Goal: Find specific page/section: Find specific page/section

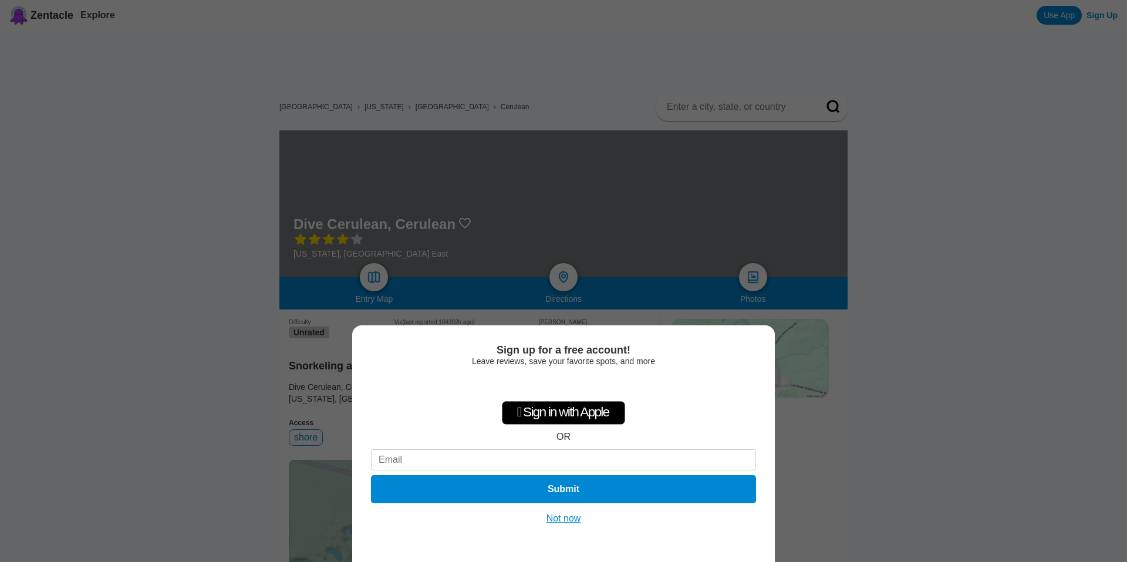
click at [567, 518] on button "Not now" at bounding box center [564, 518] width 42 height 12
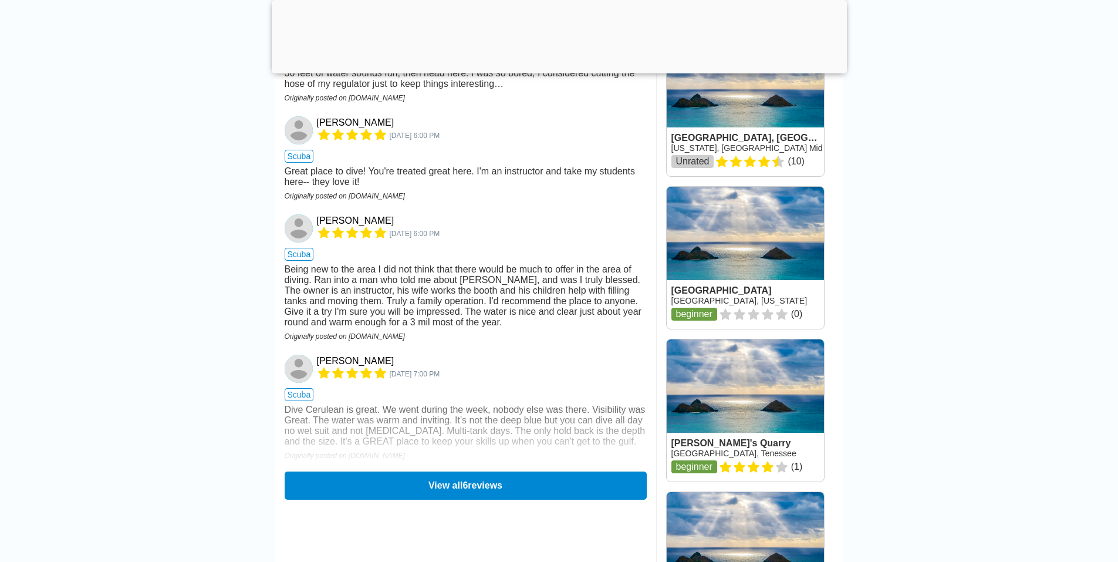
scroll to position [1232, 0]
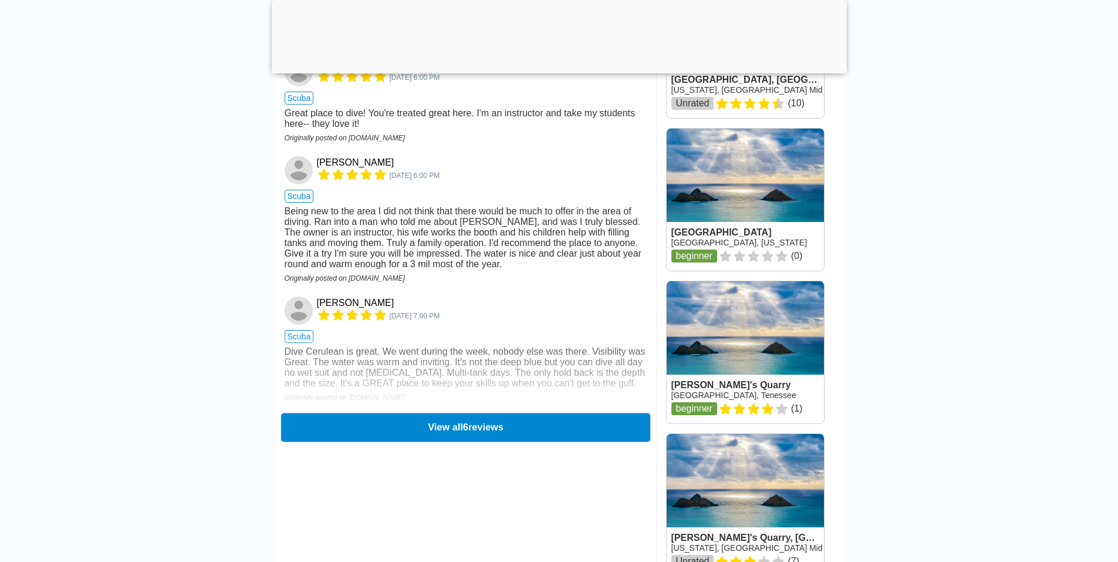
click at [476, 441] on button "View all 6 reviews" at bounding box center [464, 427] width 369 height 29
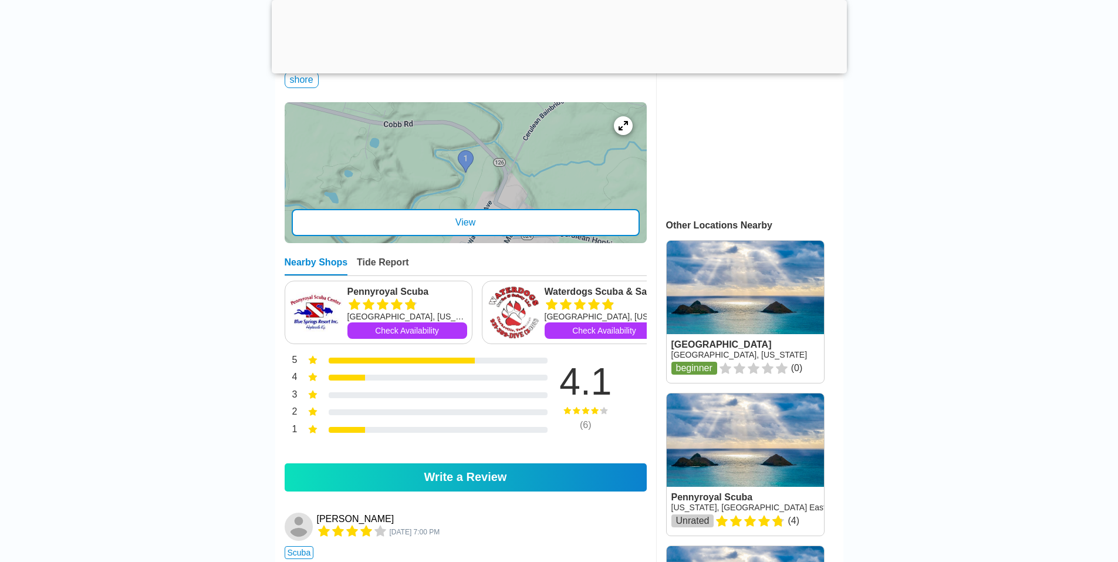
scroll to position [411, 0]
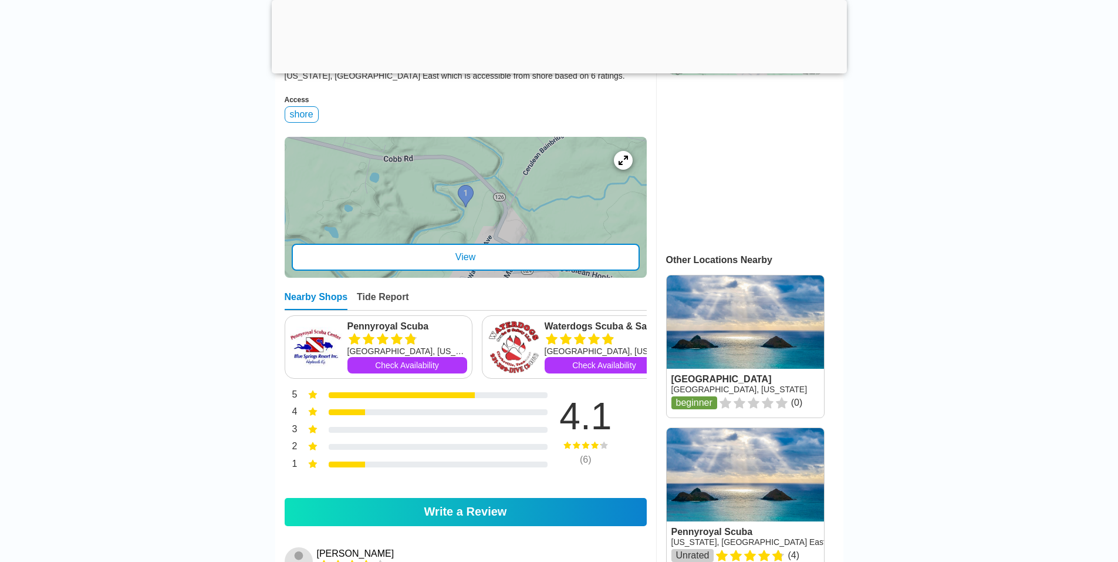
click at [383, 332] on link "Pennyroyal Scuba" at bounding box center [407, 326] width 120 height 12
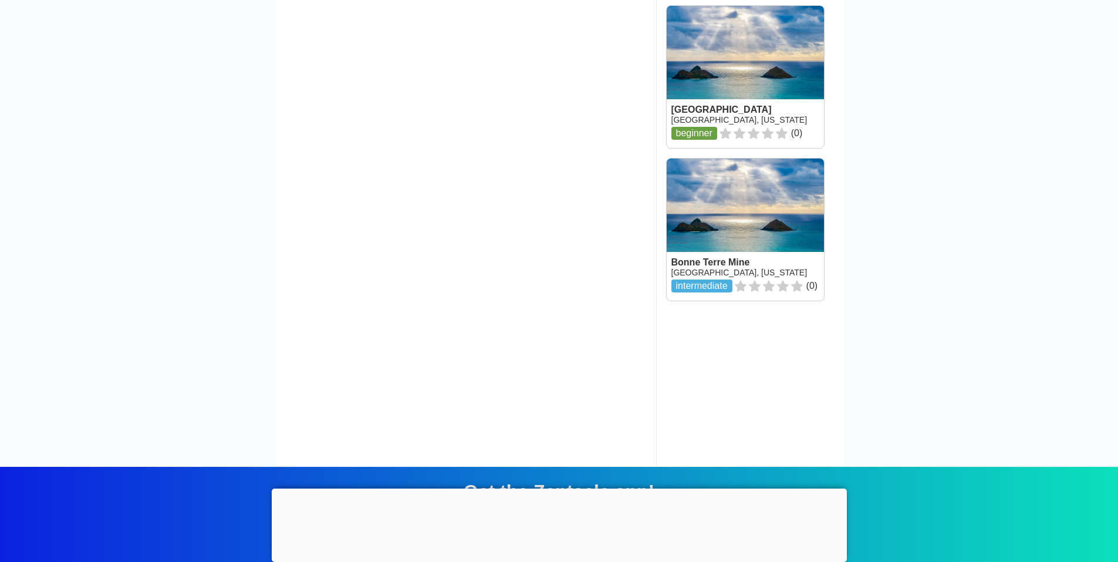
scroll to position [1936, 0]
